Goal: Check status: Check status

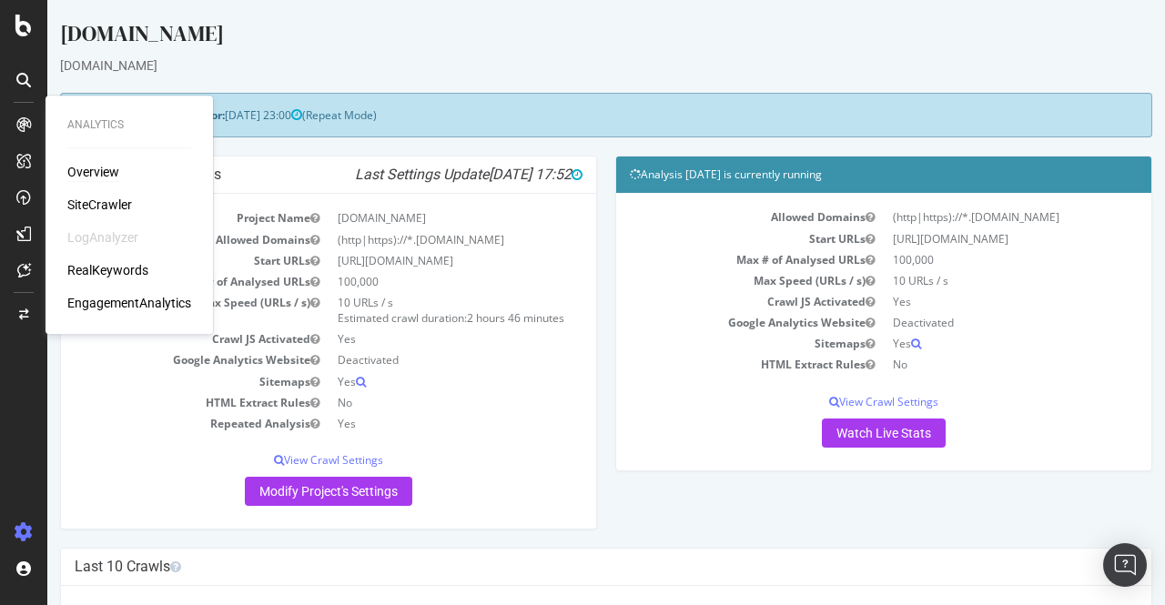
click at [111, 174] on div "Overview" at bounding box center [93, 172] width 52 height 18
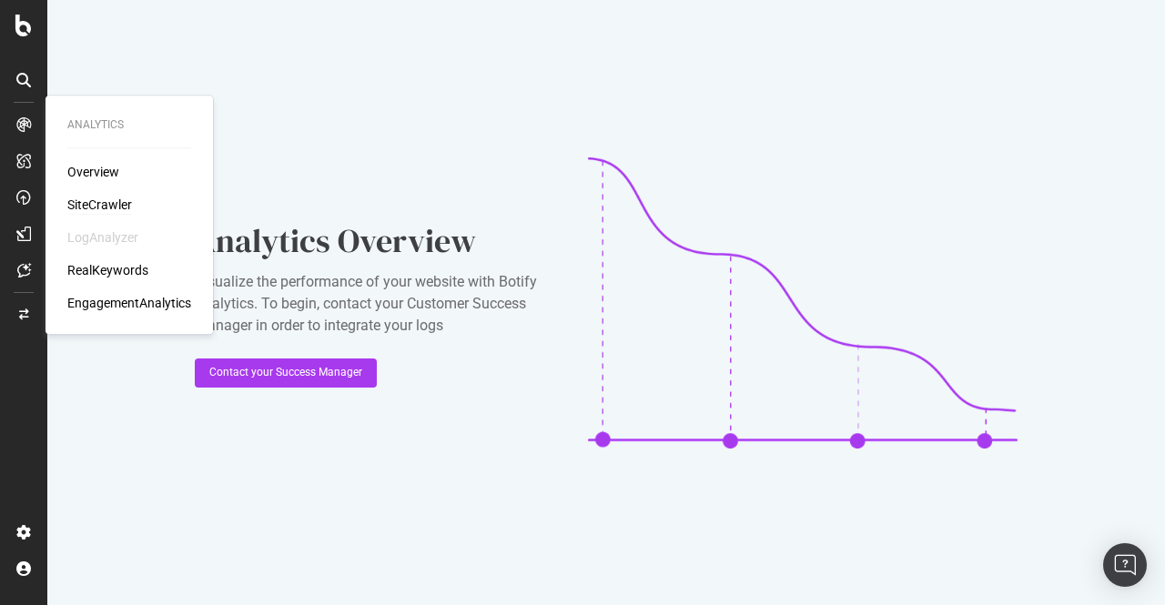
click at [119, 205] on div "SiteCrawler" at bounding box center [99, 205] width 65 height 18
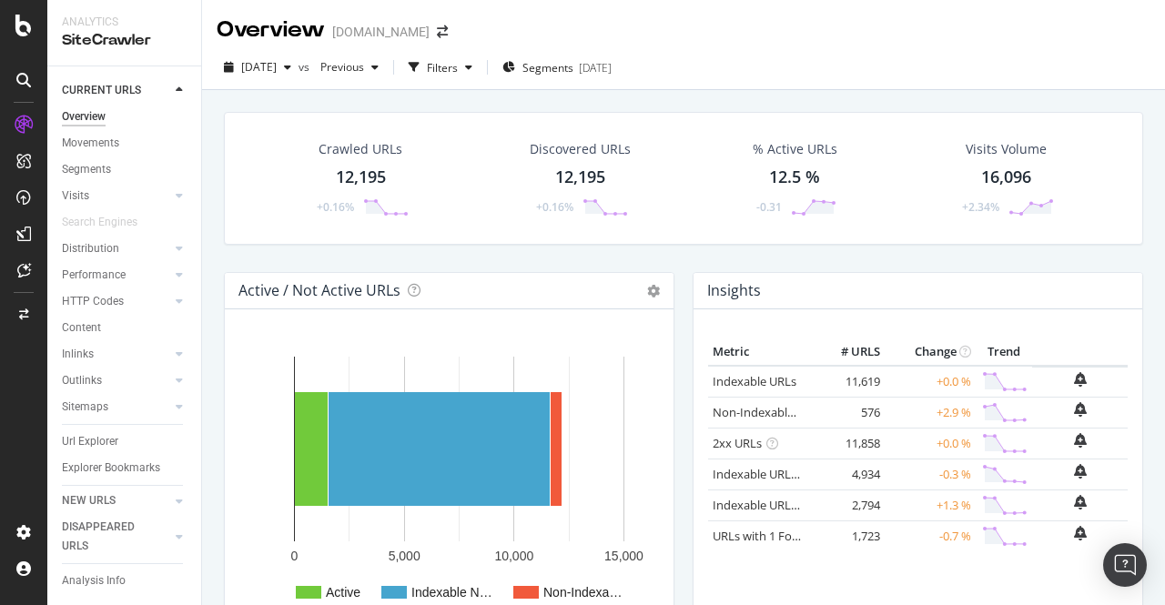
click at [806, 51] on div "[DATE] vs Previous Filters Segments [DATE]" at bounding box center [683, 68] width 963 height 45
click at [277, 64] on span "[DATE]" at bounding box center [259, 66] width 36 height 15
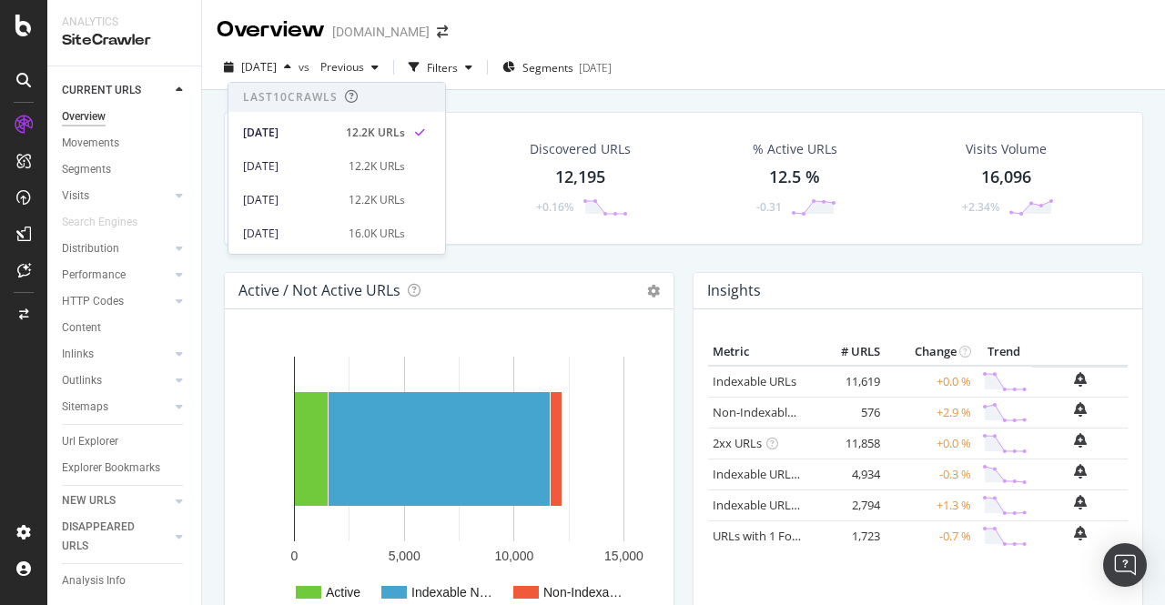
click at [759, 61] on div "[DATE] vs Previous Filters Segments [DATE]" at bounding box center [683, 71] width 963 height 36
